Goal: Task Accomplishment & Management: Complete application form

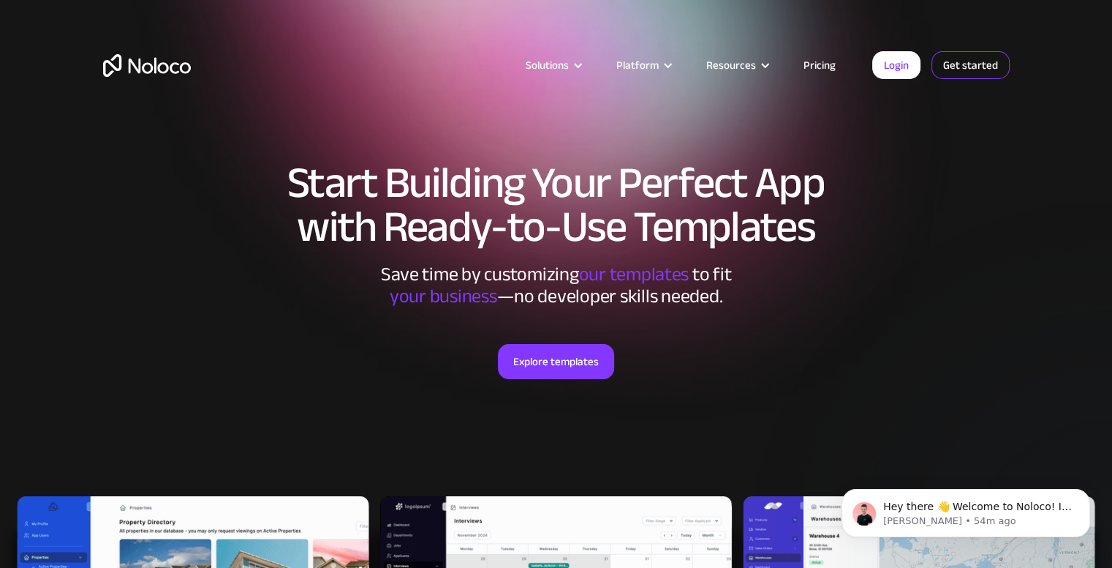
click at [952, 70] on link "Get started" at bounding box center [971, 65] width 78 height 28
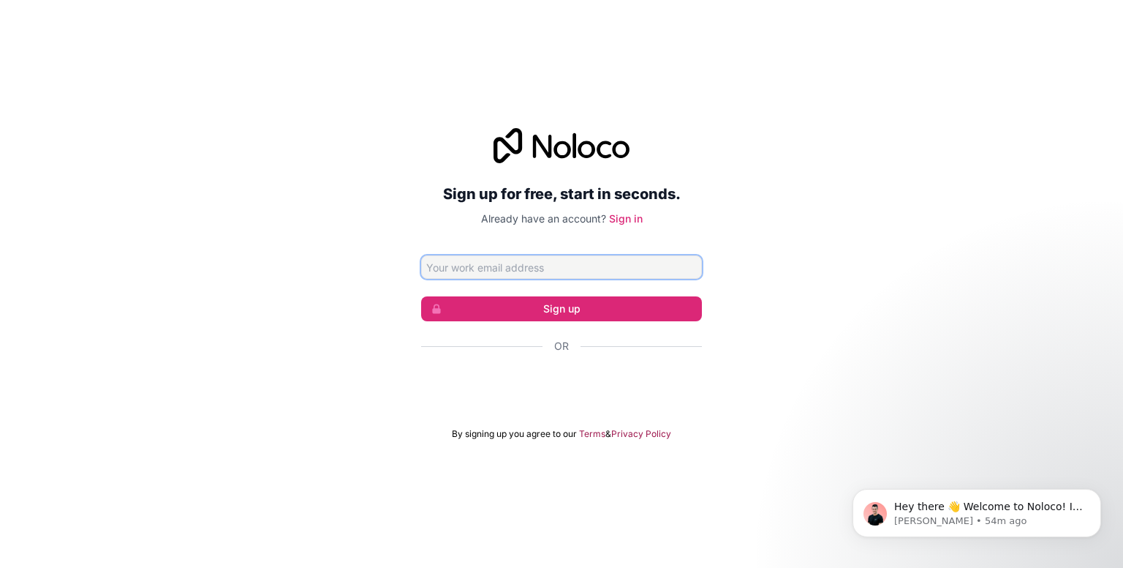
click at [503, 271] on input "Email address" at bounding box center [561, 266] width 281 height 23
type input "[EMAIL_ADDRESS][DOMAIN_NAME]"
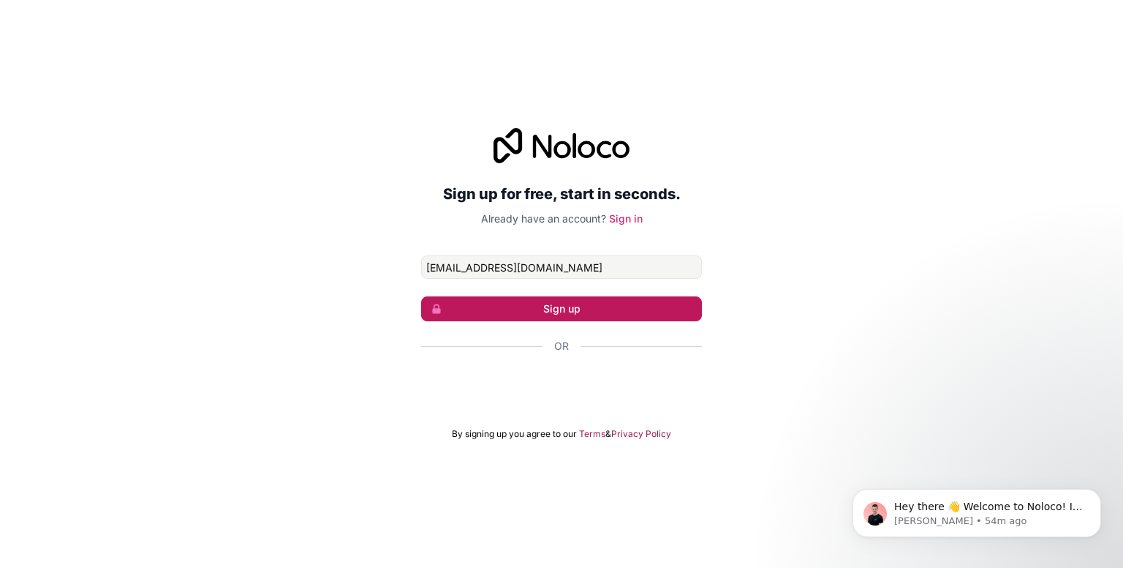
click at [562, 317] on button "Sign up" at bounding box center [561, 308] width 281 height 25
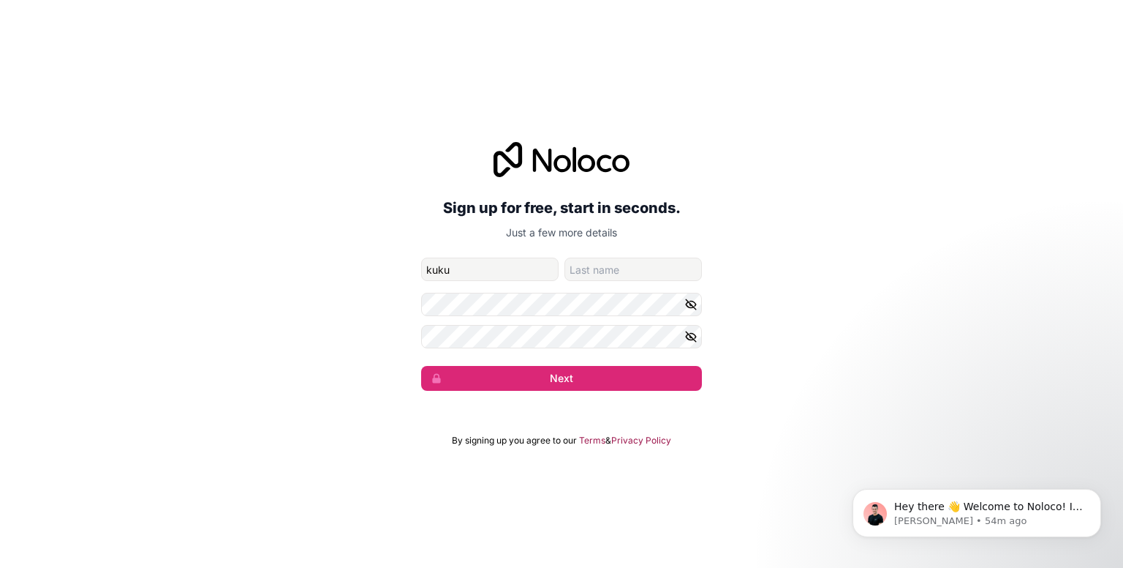
type input "kuku"
type input "chinhy"
click at [693, 305] on icon "button" at bounding box center [691, 304] width 13 height 13
click at [687, 341] on icon "button" at bounding box center [691, 336] width 13 height 13
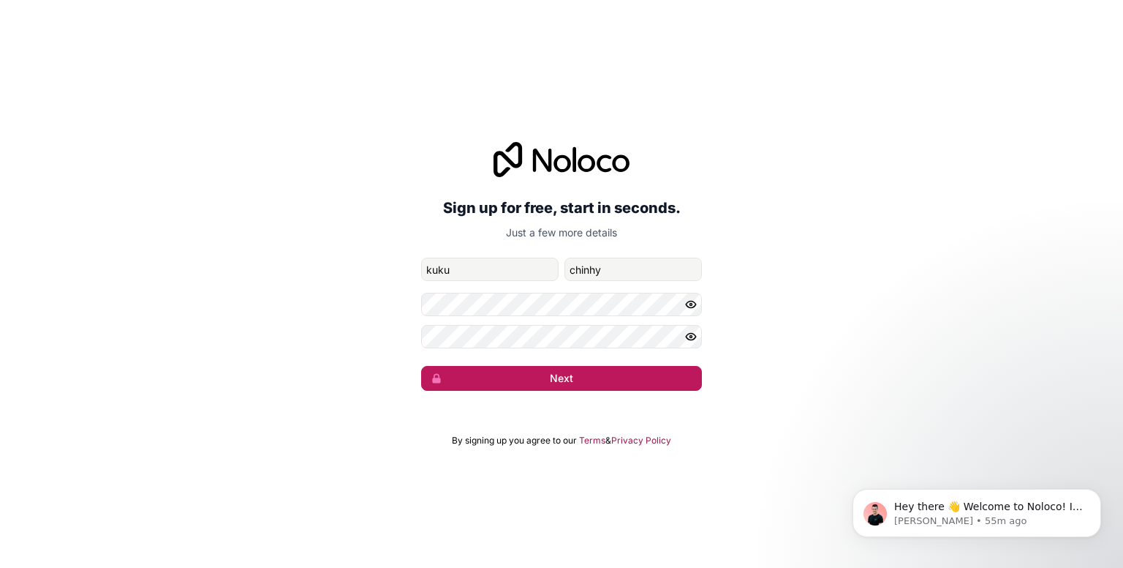
click at [562, 375] on button "Next" at bounding box center [561, 378] width 281 height 25
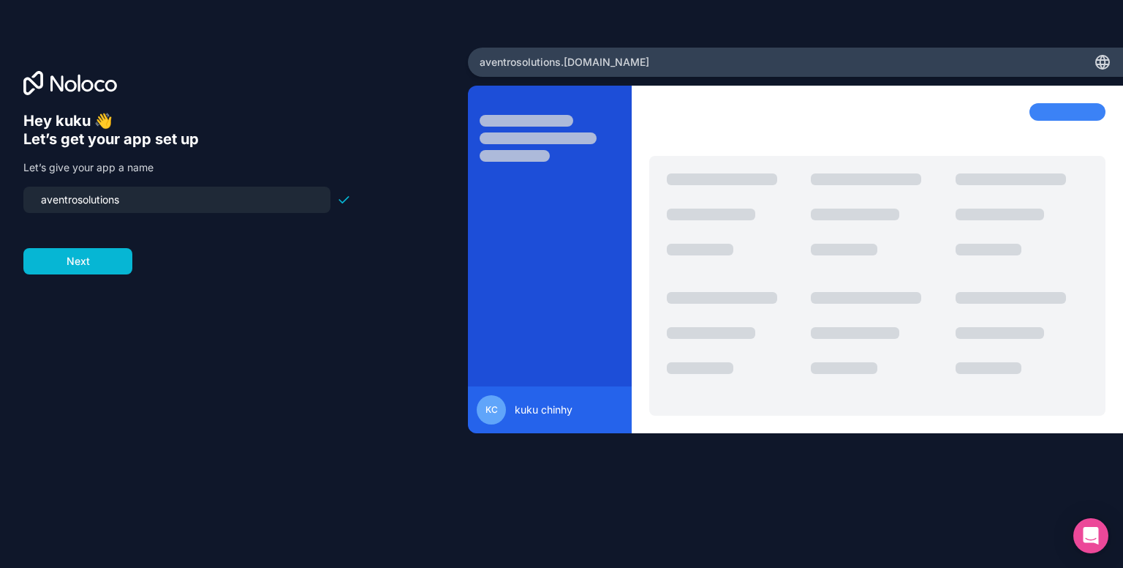
drag, startPoint x: 146, startPoint y: 202, endPoint x: 11, endPoint y: 200, distance: 134.6
click at [11, 200] on div "Hey kuku 👋 Let’s get your app set up Let’s give your app a name aventrosolution…" at bounding box center [234, 284] width 468 height 473
type input "chikoro"
click at [113, 255] on button "Next" at bounding box center [77, 261] width 109 height 26
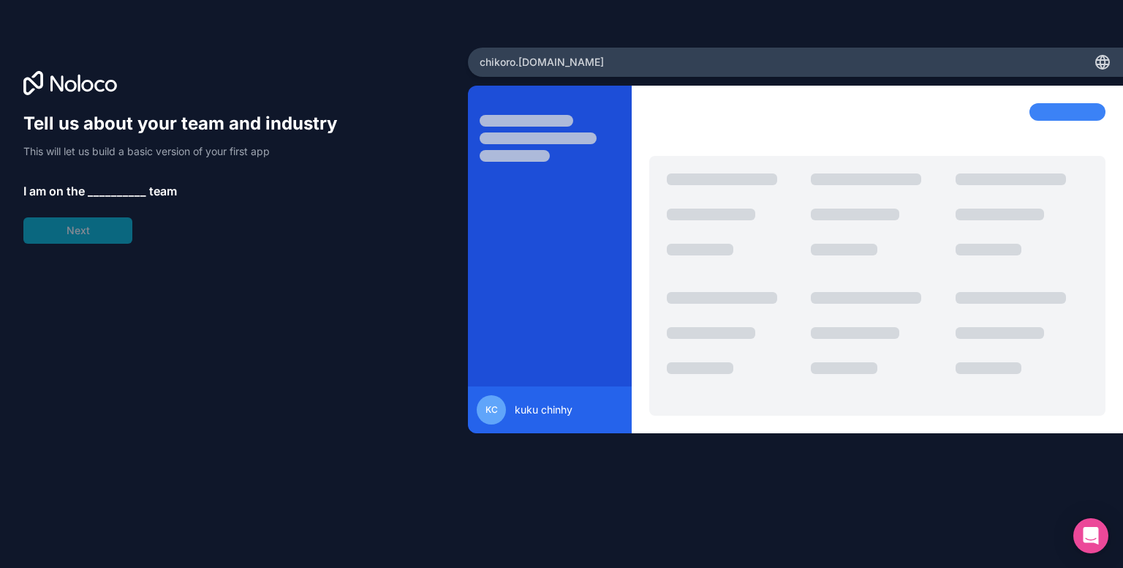
click at [116, 189] on span "__________" at bounding box center [117, 191] width 59 height 18
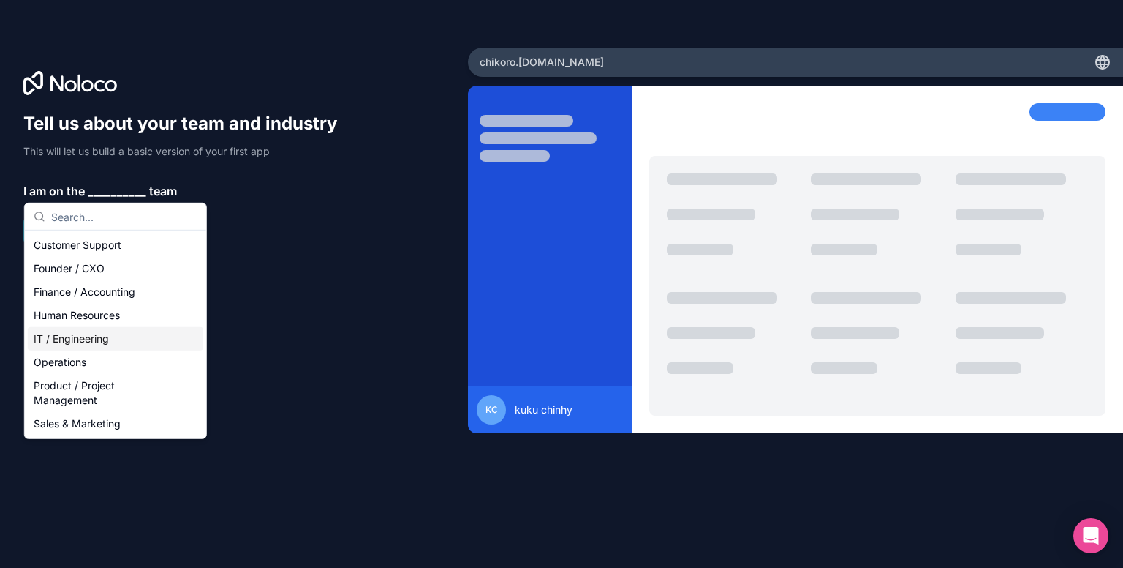
click at [60, 331] on div "IT / Engineering" at bounding box center [116, 338] width 176 height 23
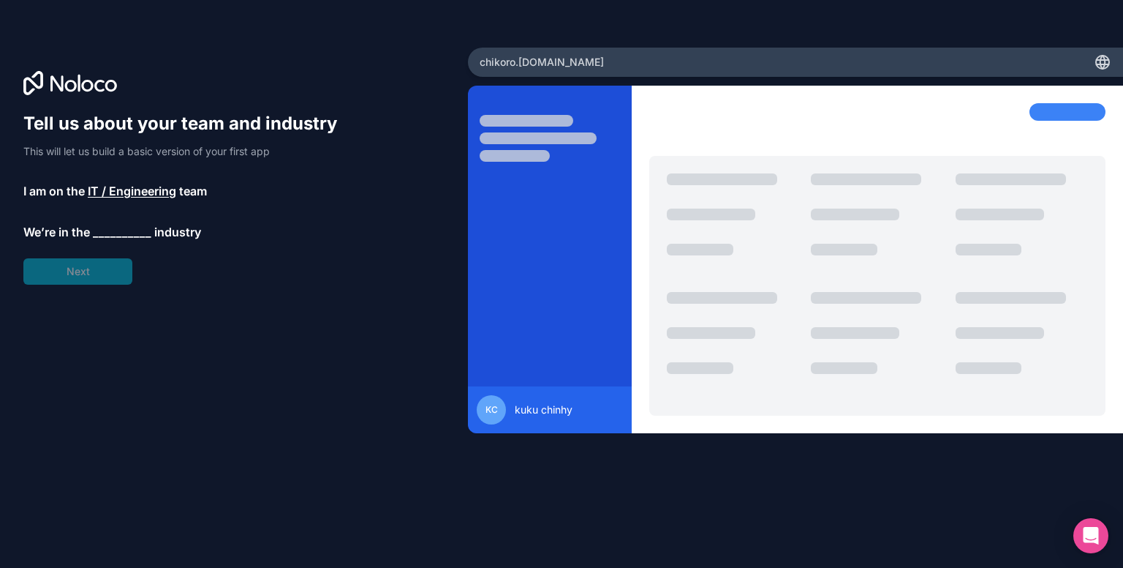
click at [117, 231] on span "__________" at bounding box center [122, 232] width 59 height 18
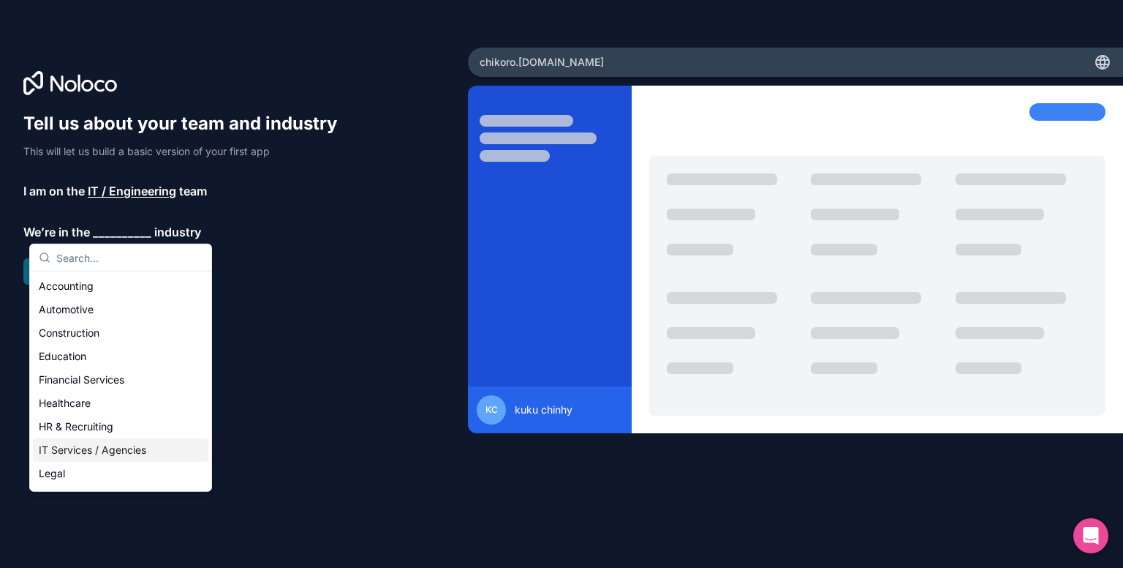
click at [59, 438] on div "IT Services / Agencies" at bounding box center [121, 449] width 176 height 23
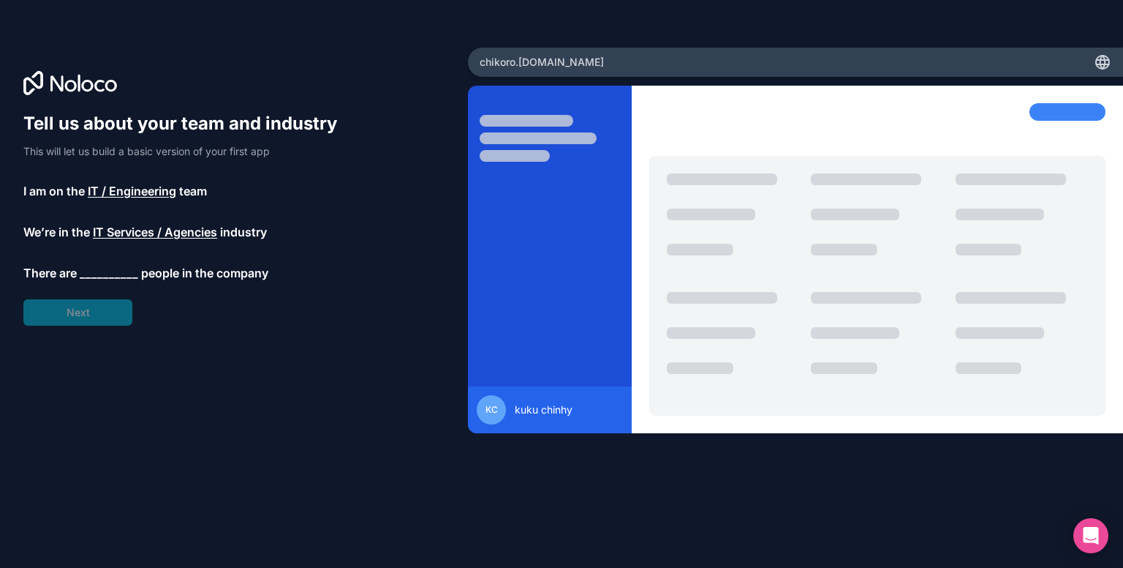
click at [98, 276] on span "__________" at bounding box center [109, 273] width 59 height 18
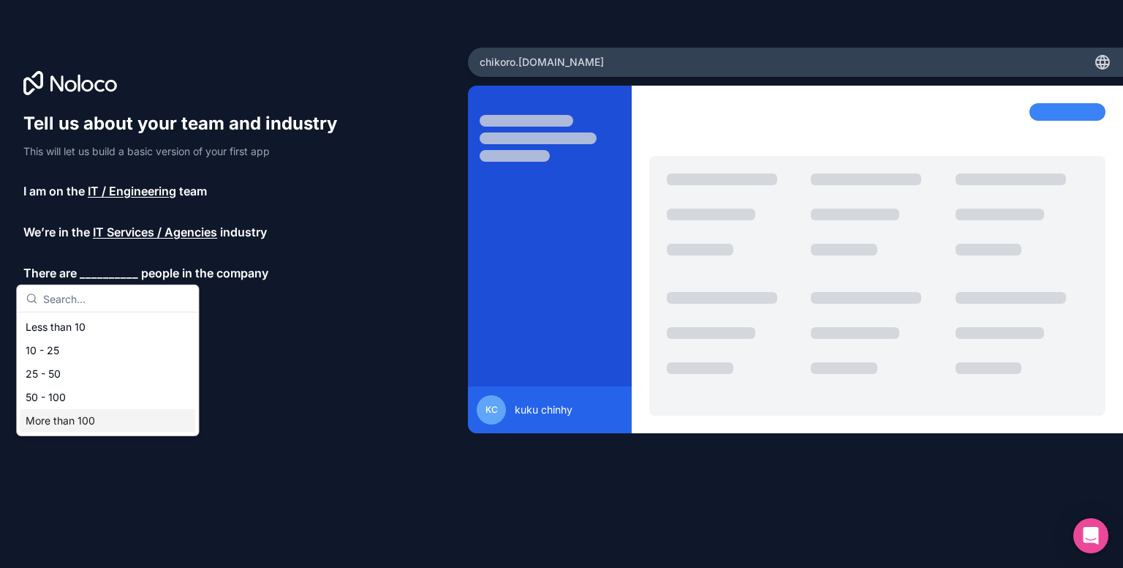
click at [88, 413] on div "More than 100" at bounding box center [108, 420] width 176 height 23
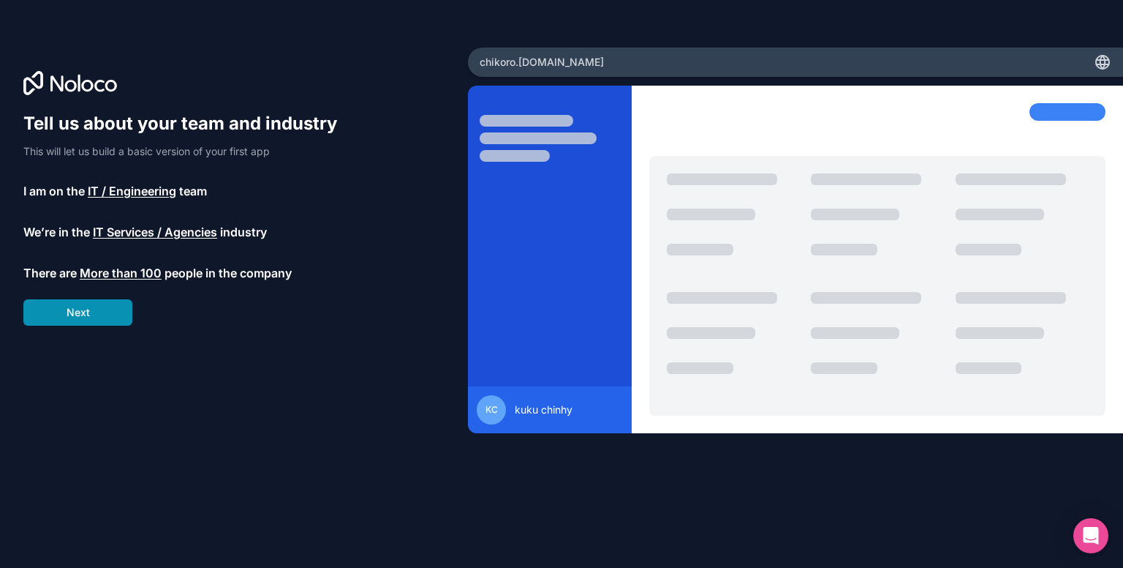
click at [94, 306] on button "Next" at bounding box center [77, 312] width 109 height 26
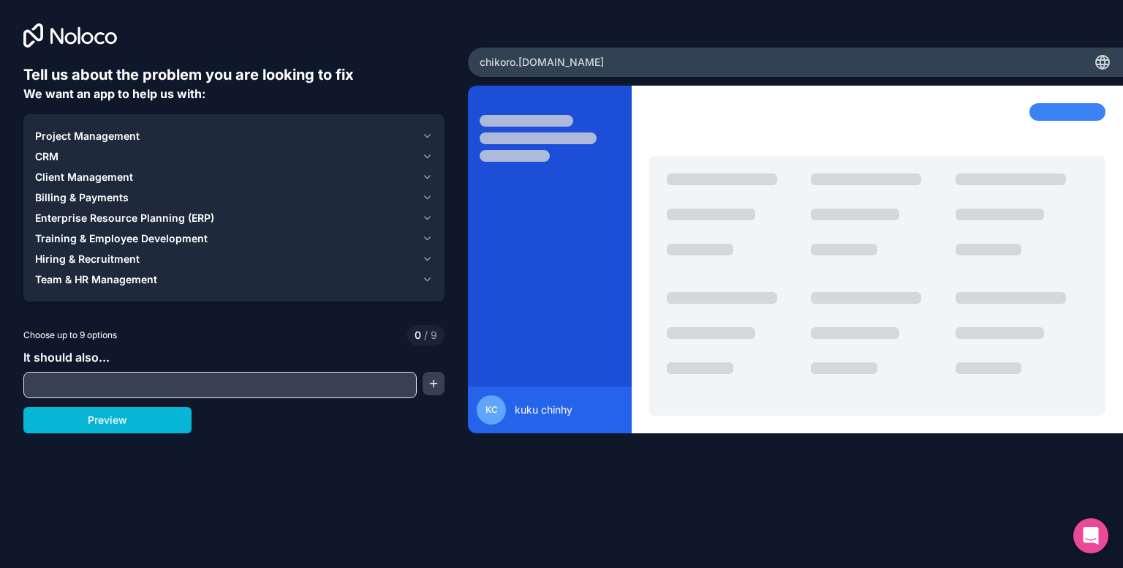
click at [92, 381] on input "text" at bounding box center [220, 384] width 386 height 20
type input "education"
click at [228, 235] on div "Training & Employee Development" at bounding box center [225, 238] width 381 height 15
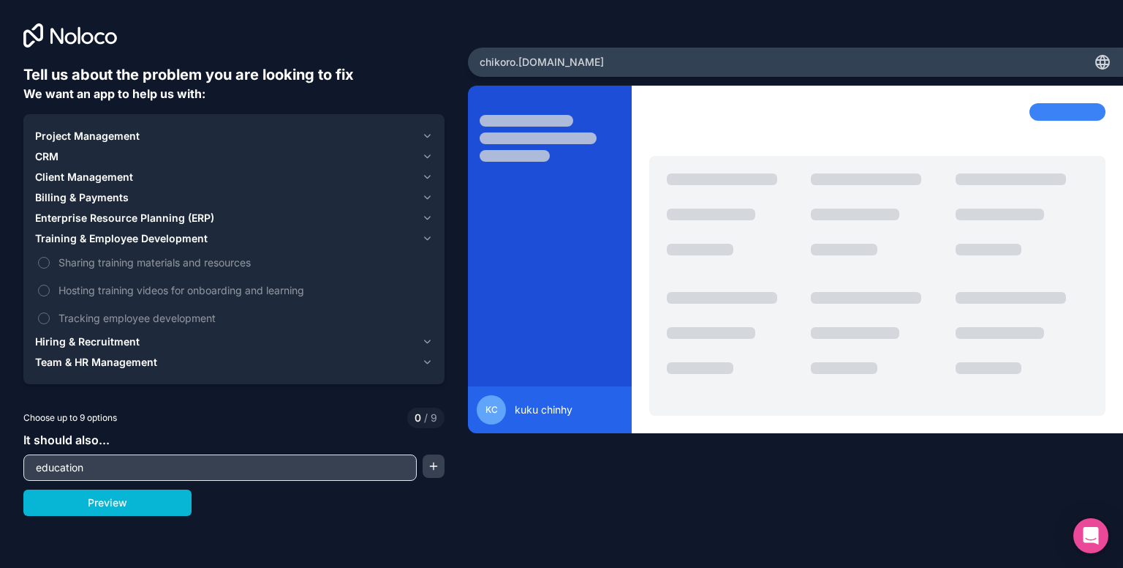
click at [206, 222] on span "Enterprise Resource Planning (ERP)" at bounding box center [124, 218] width 179 height 15
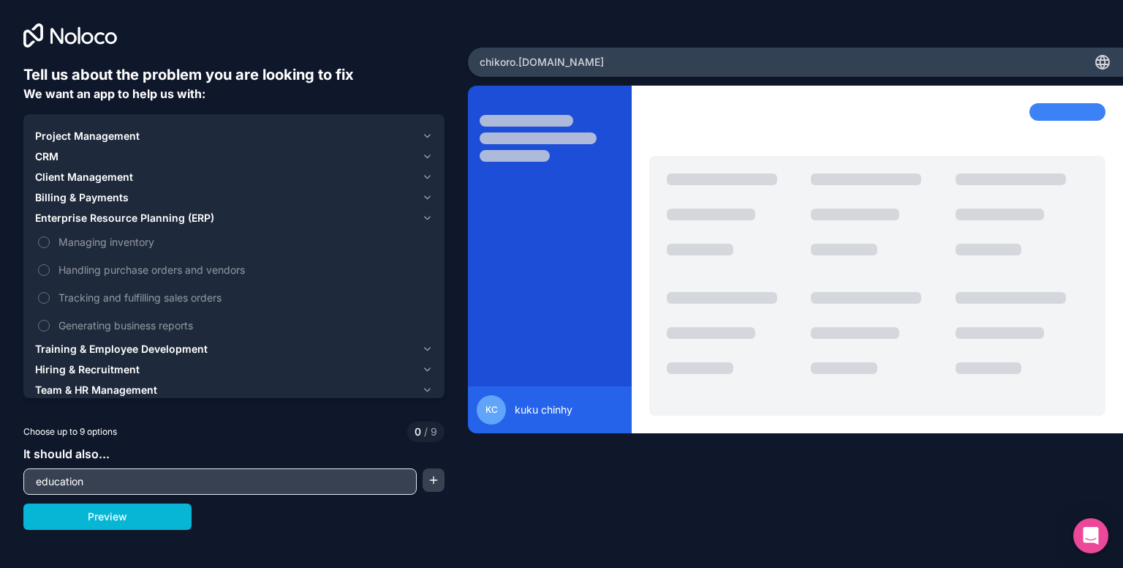
click at [124, 176] on span "Client Management" at bounding box center [84, 177] width 98 height 15
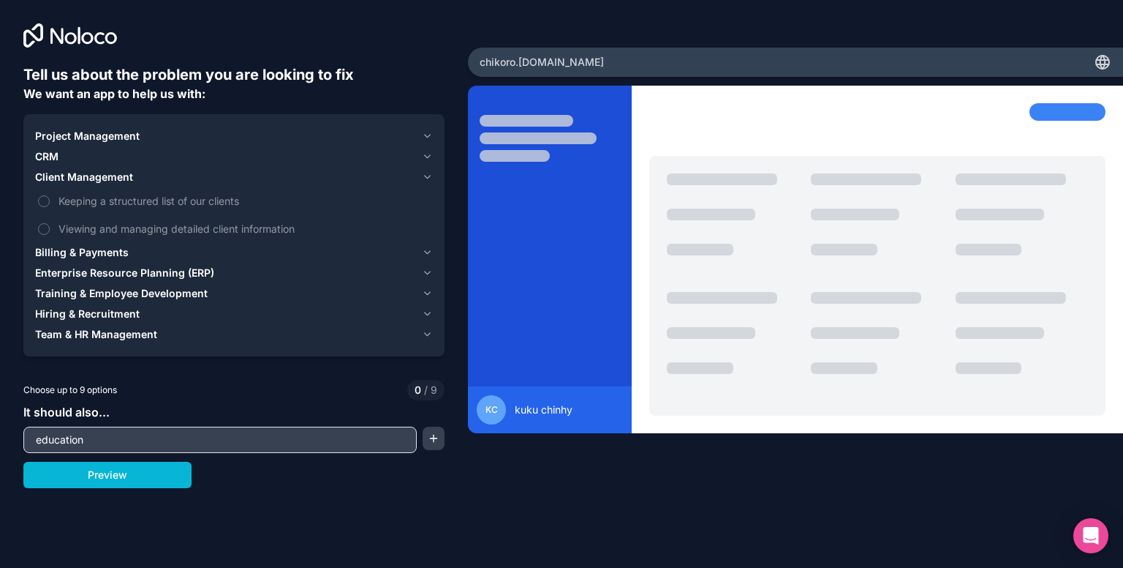
click at [108, 139] on span "Project Management" at bounding box center [87, 136] width 105 height 15
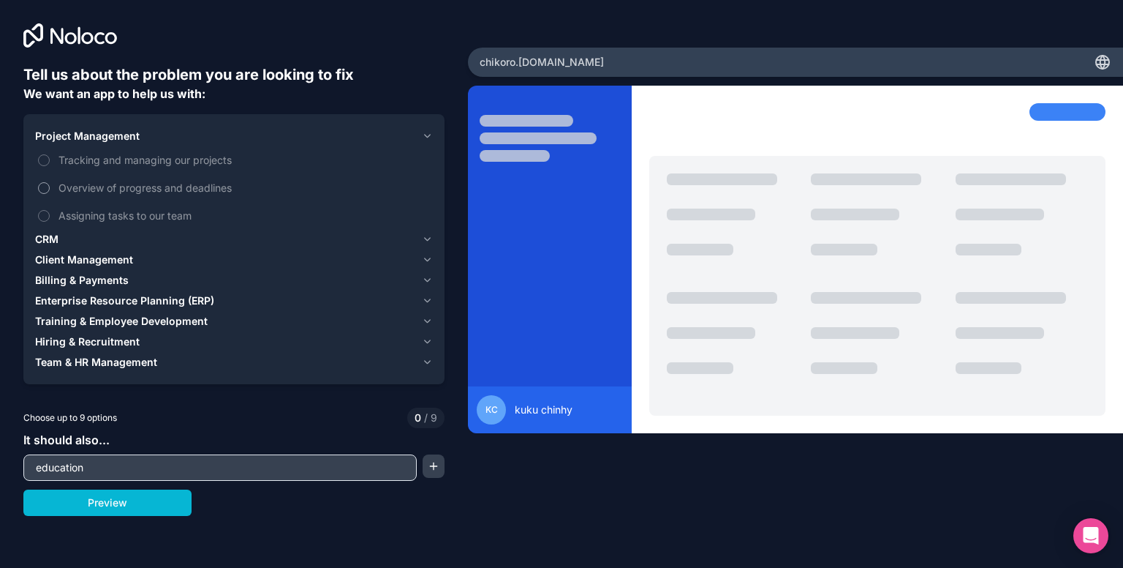
click at [84, 174] on label "Overview of progress and deadlines" at bounding box center [234, 187] width 398 height 27
click at [50, 182] on button "Overview of progress and deadlines" at bounding box center [44, 188] width 12 height 12
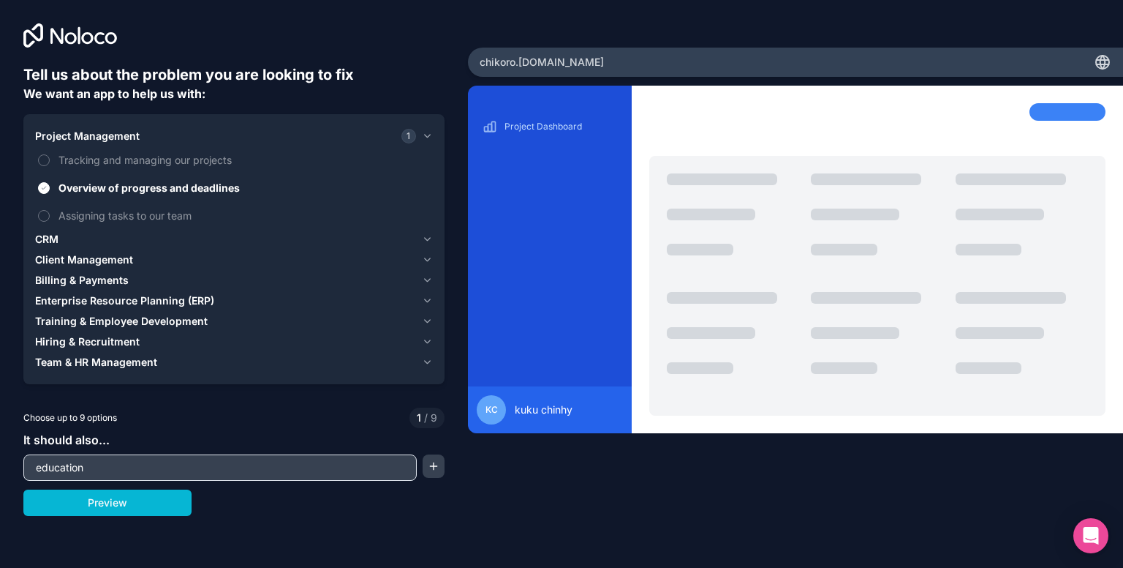
click at [425, 140] on icon "button" at bounding box center [427, 136] width 11 height 12
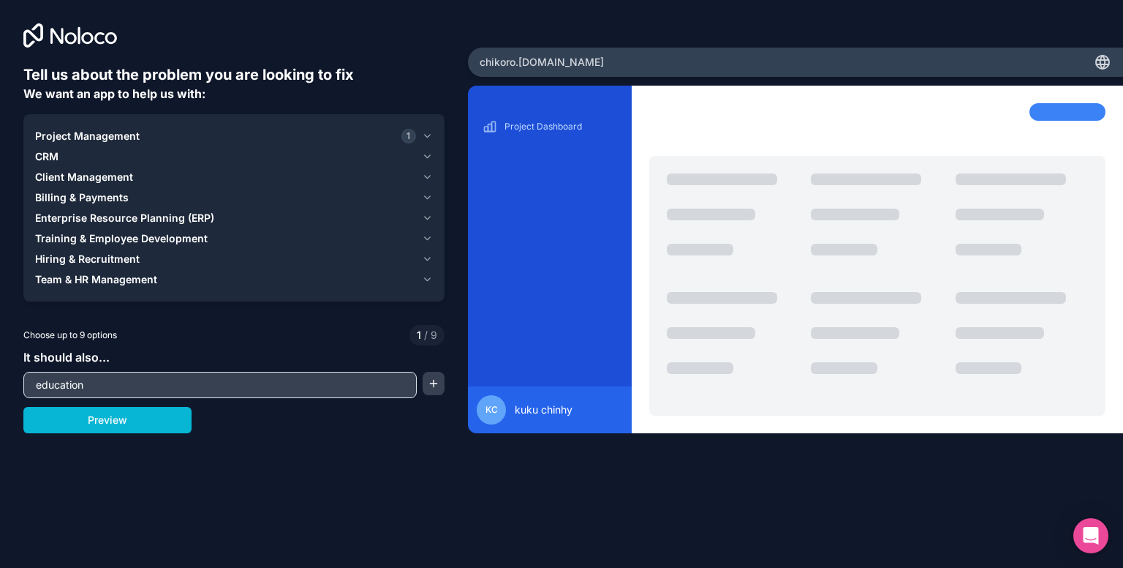
click at [427, 275] on icon "button" at bounding box center [427, 280] width 11 height 12
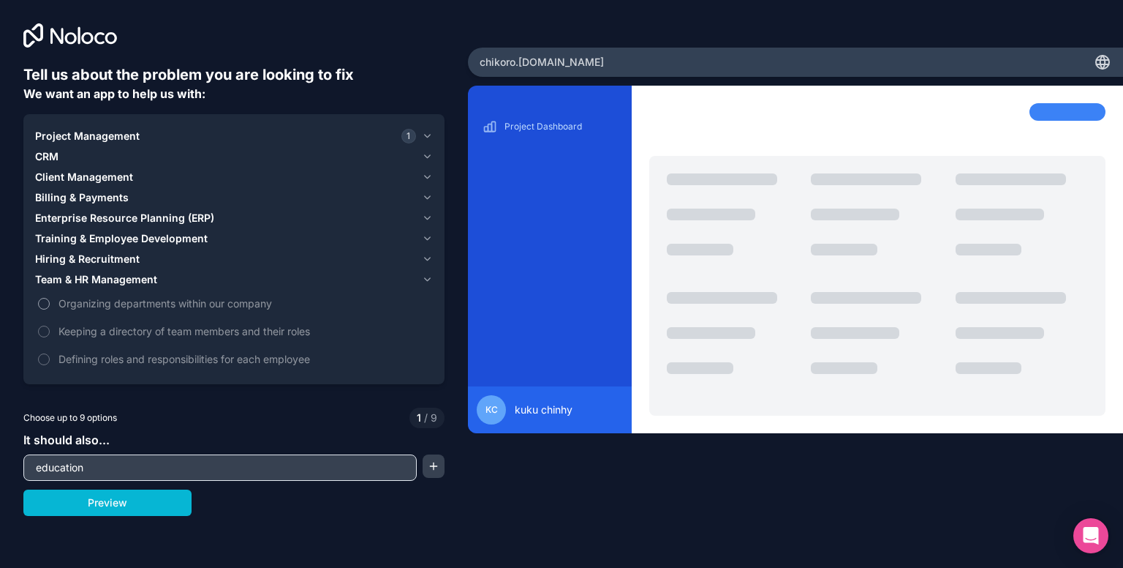
click at [209, 305] on span "Organizing departments within our company" at bounding box center [245, 302] width 372 height 15
click at [50, 305] on button "Organizing departments within our company" at bounding box center [44, 304] width 12 height 12
click at [170, 331] on span "Keeping a directory of team members and their roles" at bounding box center [245, 330] width 372 height 15
click at [50, 331] on button "Keeping a directory of team members and their roles" at bounding box center [44, 331] width 12 height 12
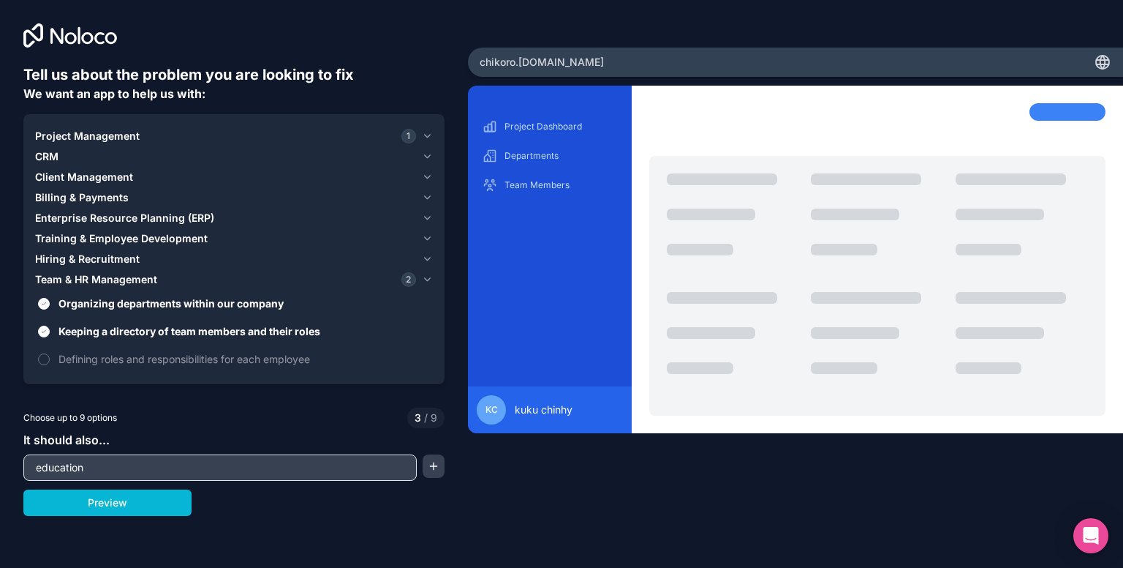
click at [200, 259] on div "Hiring & Recruitment" at bounding box center [225, 259] width 381 height 15
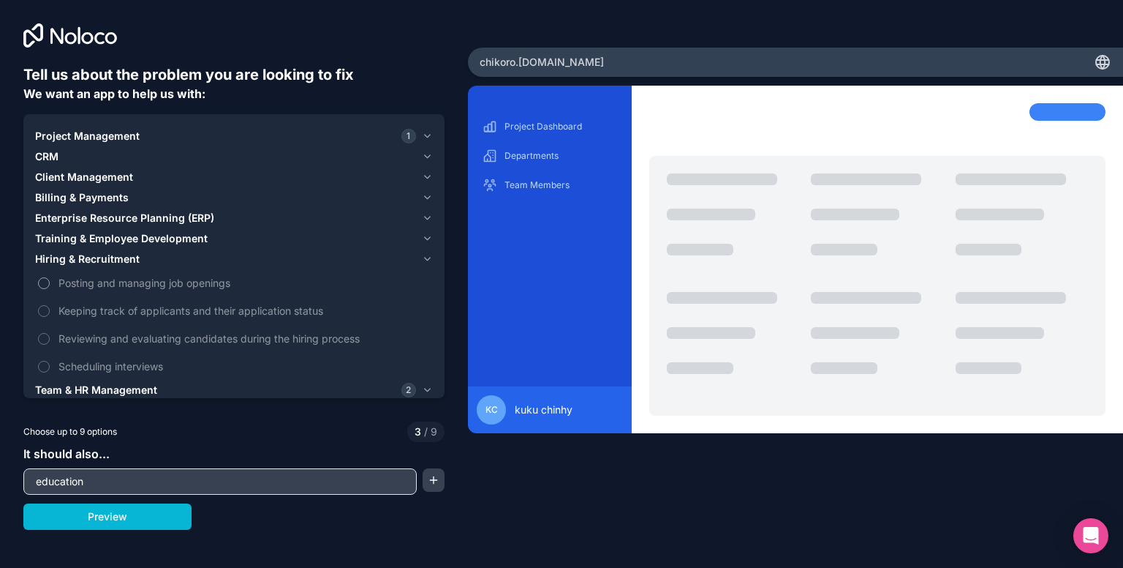
click at [162, 276] on span "Posting and managing job openings" at bounding box center [245, 282] width 372 height 15
click at [50, 277] on button "Posting and managing job openings" at bounding box center [44, 283] width 12 height 12
click at [173, 238] on span "Training & Employee Development" at bounding box center [121, 238] width 173 height 15
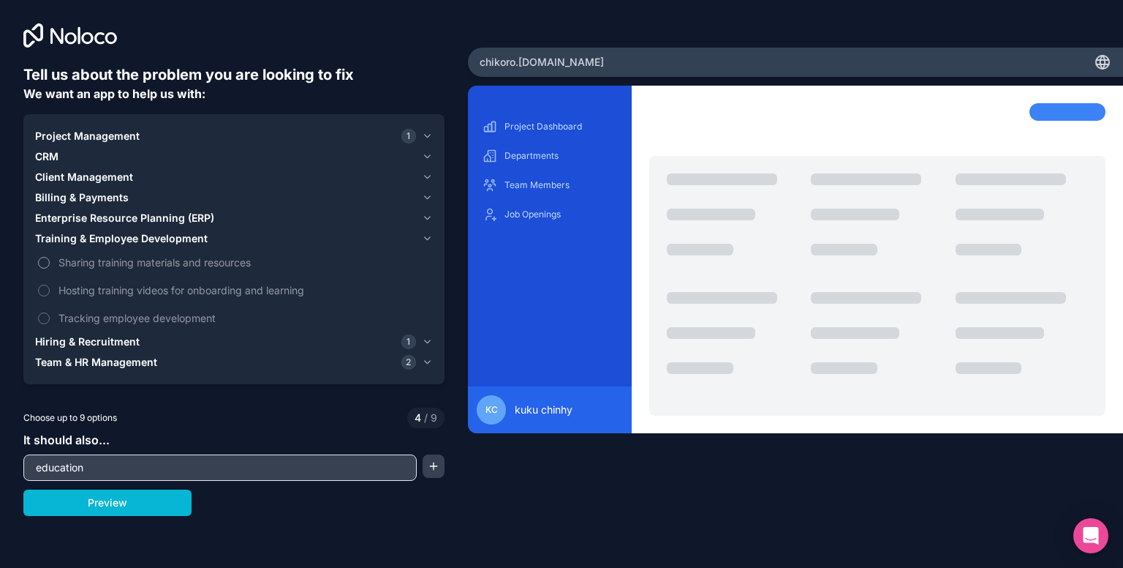
click at [138, 258] on span "Sharing training materials and resources" at bounding box center [245, 262] width 372 height 15
click at [50, 258] on button "Sharing training materials and resources" at bounding box center [44, 263] width 12 height 12
click at [121, 223] on span "Enterprise Resource Planning (ERP)" at bounding box center [124, 218] width 179 height 15
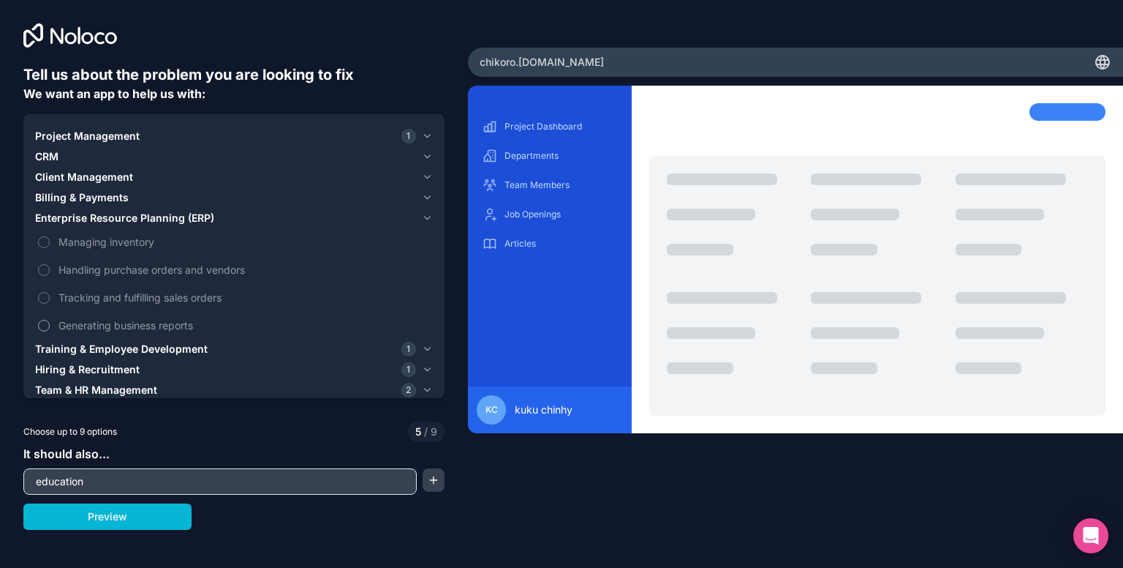
click at [47, 312] on label "Generating business reports" at bounding box center [234, 325] width 398 height 27
click at [47, 320] on button "Generating business reports" at bounding box center [44, 326] width 12 height 12
click at [108, 187] on button "Billing & Payments" at bounding box center [234, 197] width 398 height 20
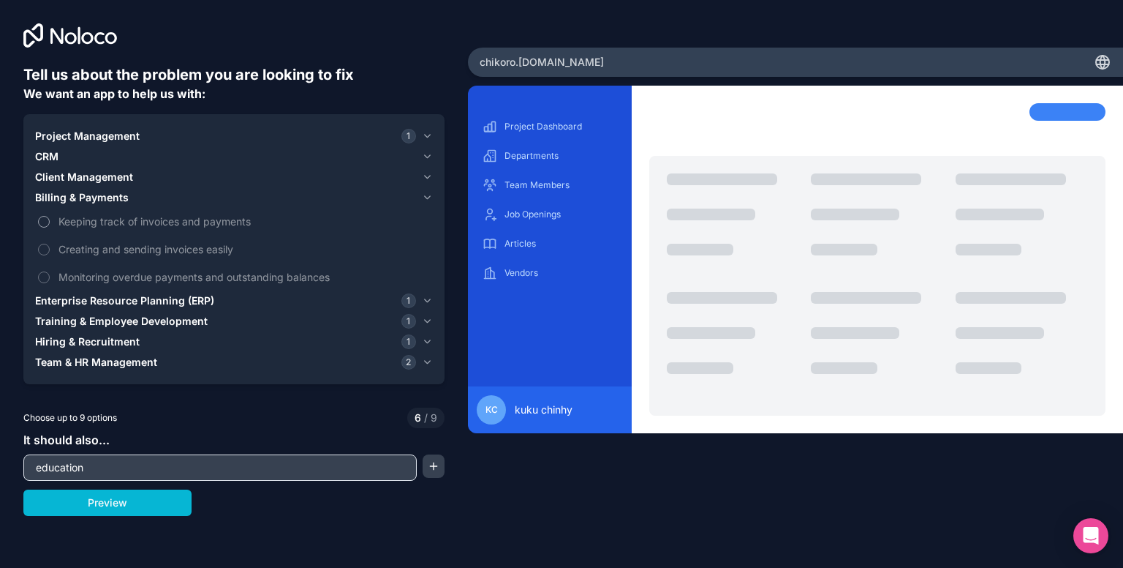
click at [100, 221] on span "Keeping track of invoices and payments" at bounding box center [245, 221] width 372 height 15
click at [50, 221] on button "Keeping track of invoices and payments" at bounding box center [44, 222] width 12 height 12
click at [117, 170] on span "Client Management" at bounding box center [84, 177] width 98 height 15
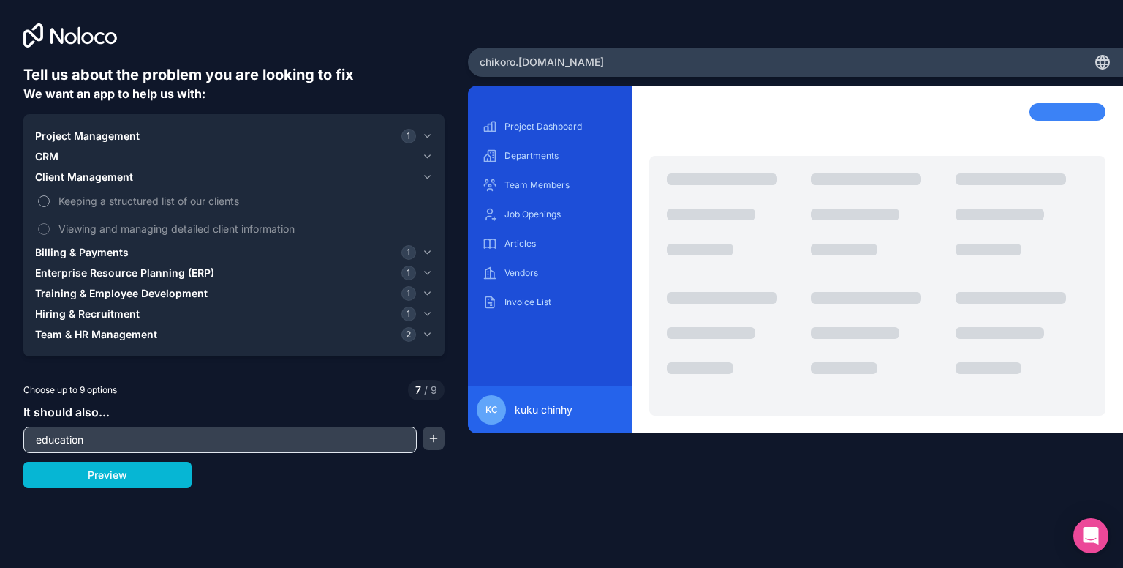
click at [99, 194] on span "Keeping a structured list of our clients" at bounding box center [245, 200] width 372 height 15
click at [50, 195] on button "Keeping a structured list of our clients" at bounding box center [44, 201] width 12 height 12
click at [91, 153] on div "CRM" at bounding box center [225, 156] width 381 height 15
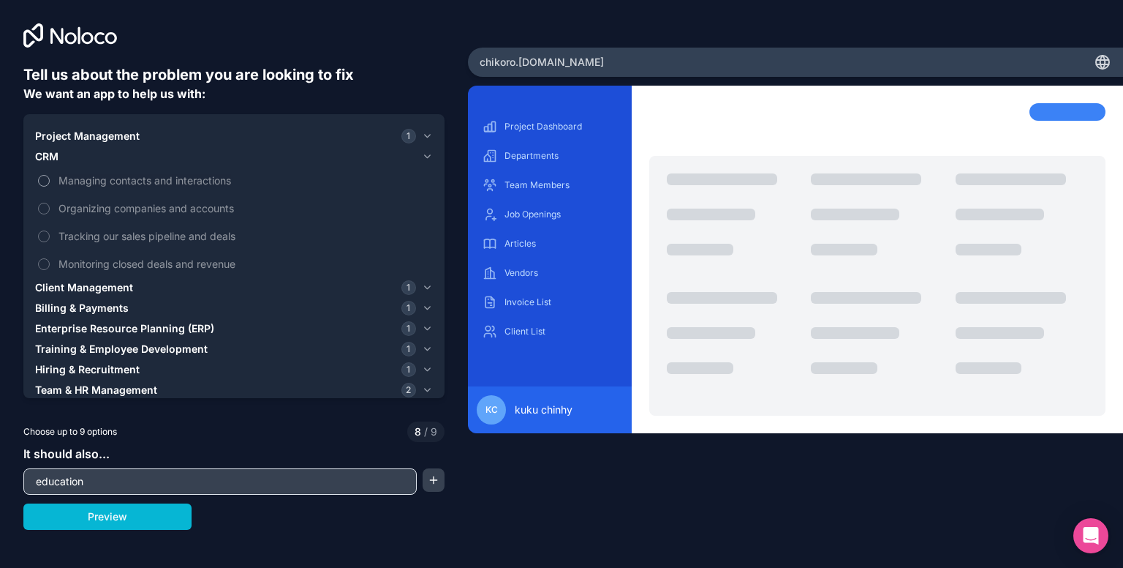
click at [88, 185] on span "Managing contacts and interactions" at bounding box center [245, 180] width 372 height 15
click at [50, 185] on button "Managing contacts and interactions" at bounding box center [44, 181] width 12 height 12
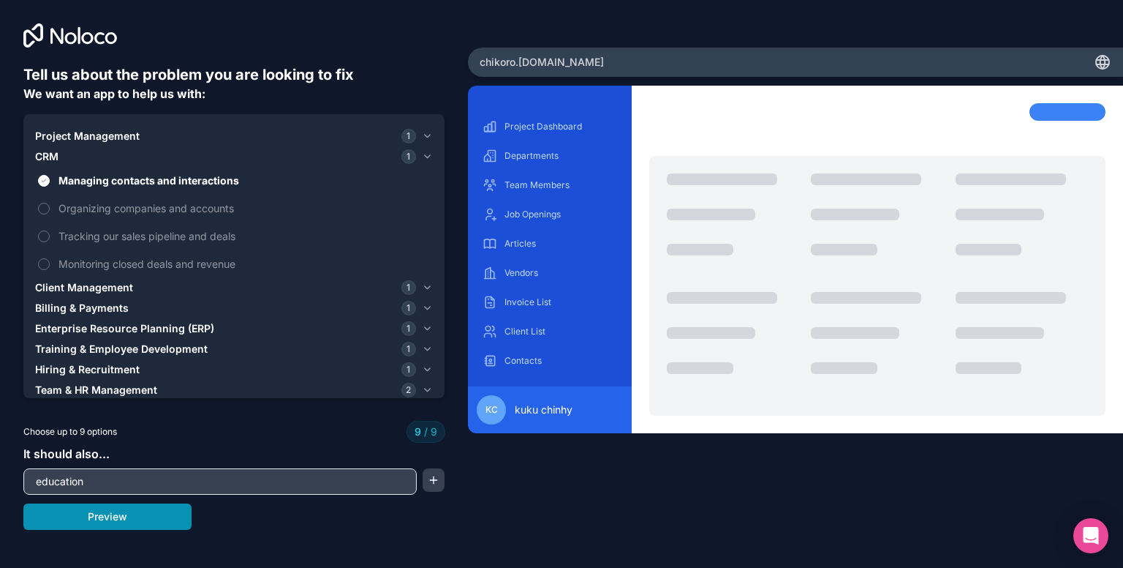
click at [133, 516] on button "Preview" at bounding box center [107, 516] width 168 height 26
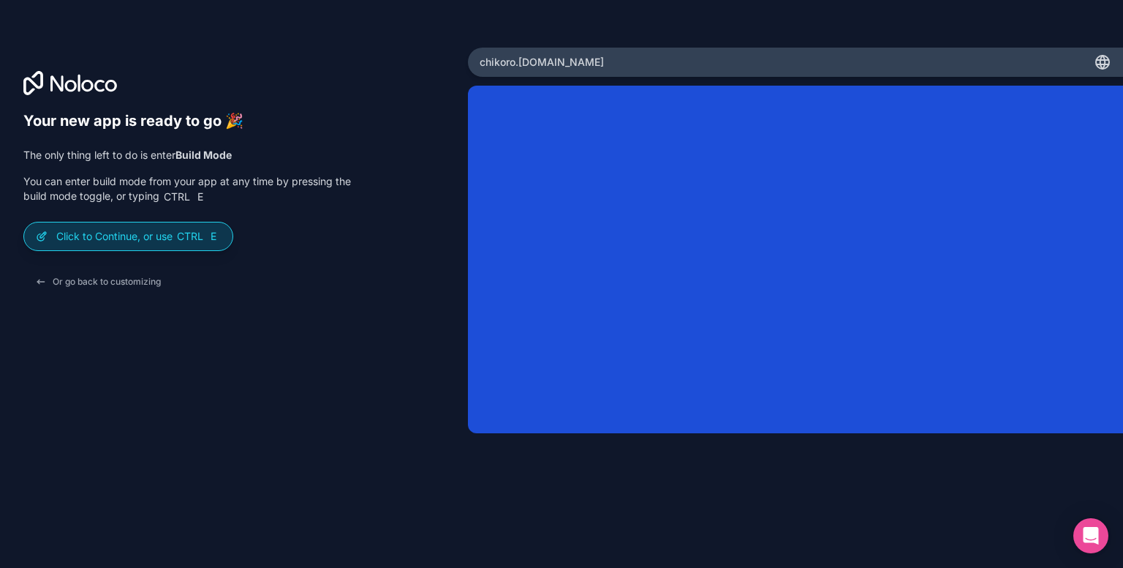
click at [204, 244] on div "Click to Continue, or use Ctrl E" at bounding box center [128, 236] width 208 height 28
